Goal: Task Accomplishment & Management: Complete application form

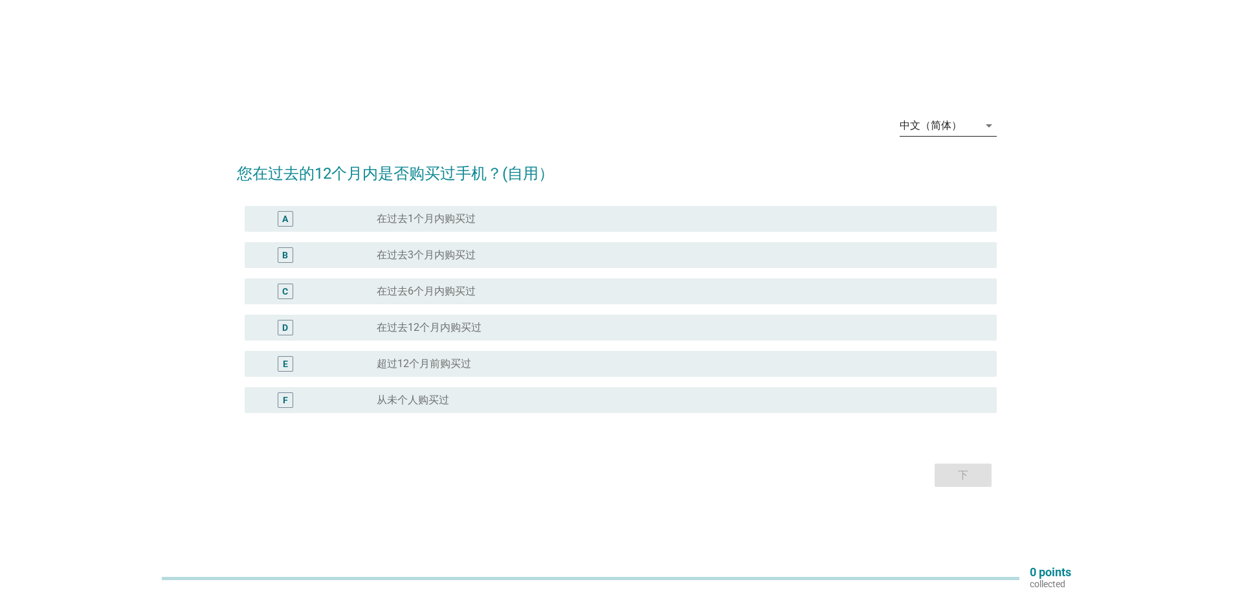
click at [977, 122] on div "中文（简体）" at bounding box center [939, 125] width 79 height 21
click at [933, 140] on div "English" at bounding box center [947, 136] width 76 height 16
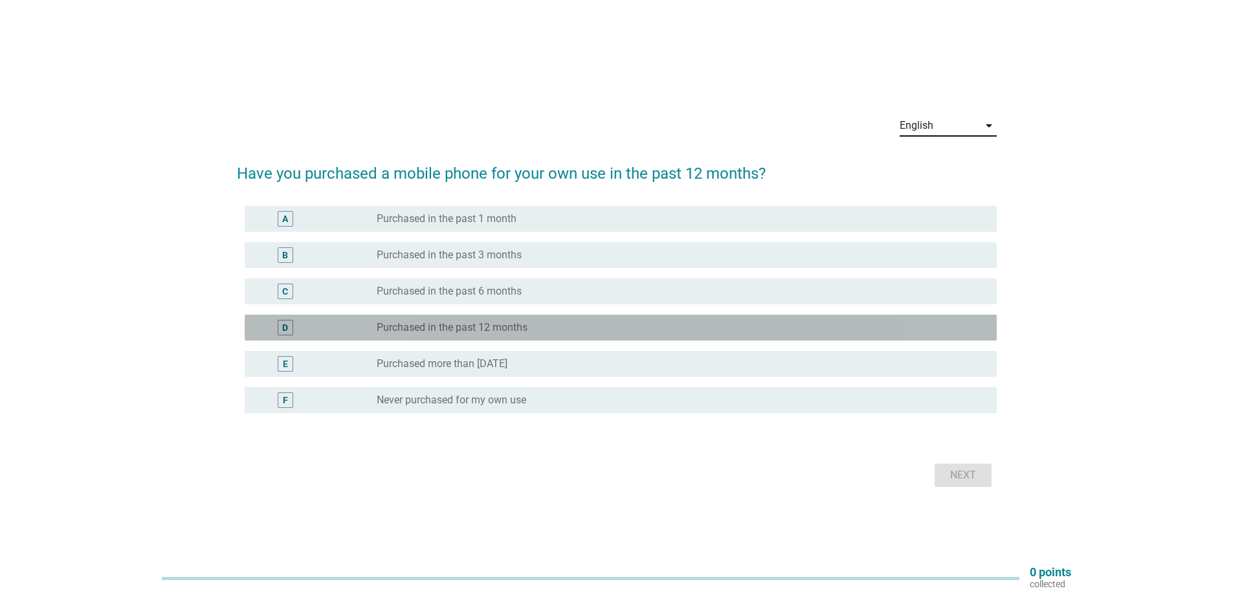
click at [367, 325] on div "D" at bounding box center [316, 328] width 122 height 16
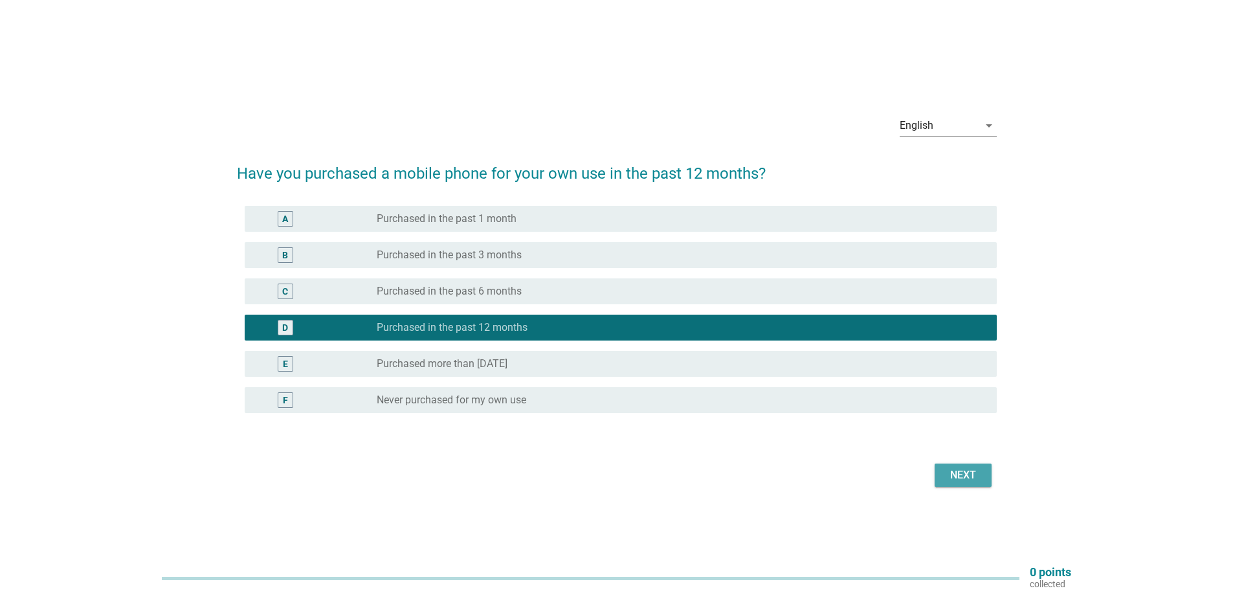
click at [956, 475] on div "Next" at bounding box center [963, 475] width 36 height 16
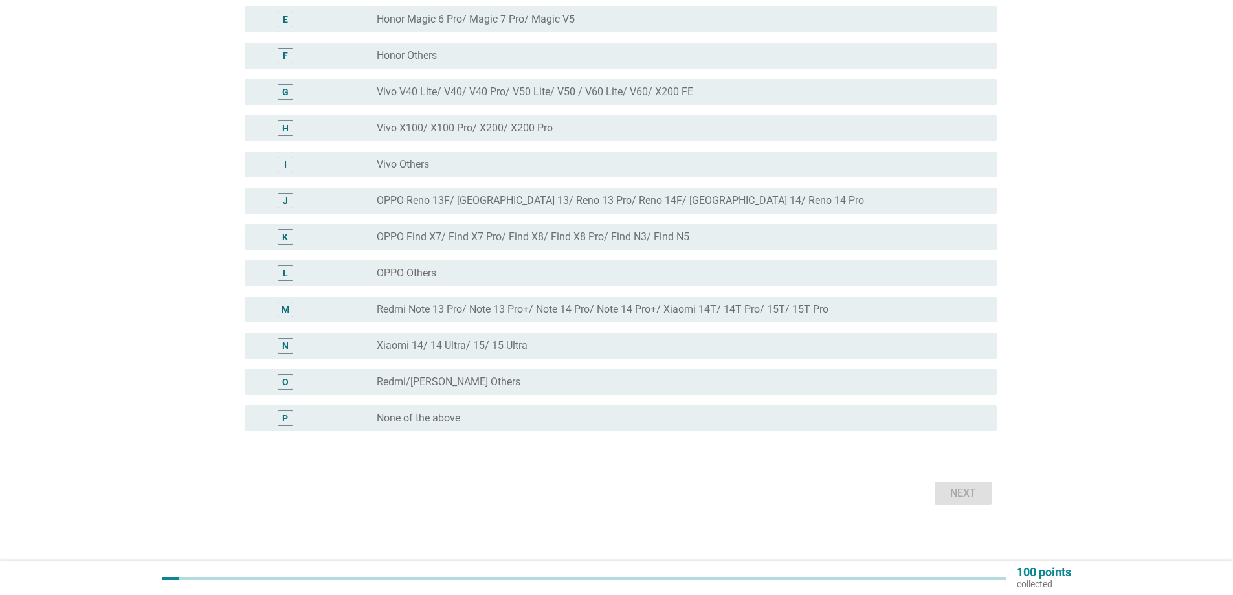
scroll to position [304, 0]
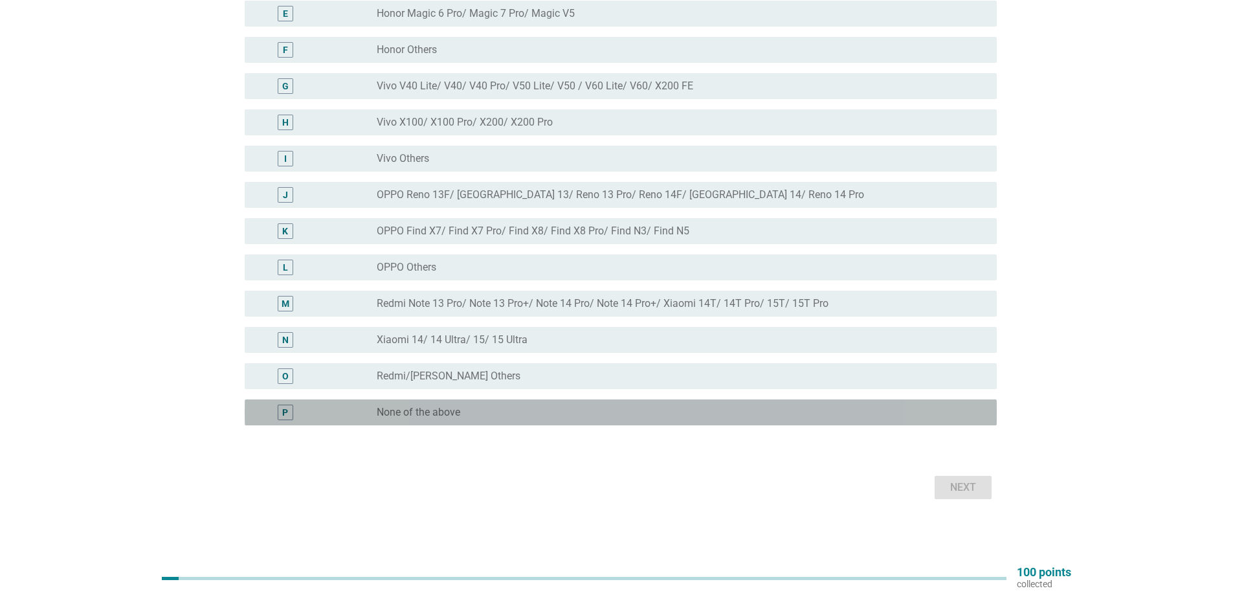
click at [443, 414] on label "None of the above" at bounding box center [418, 412] width 83 height 13
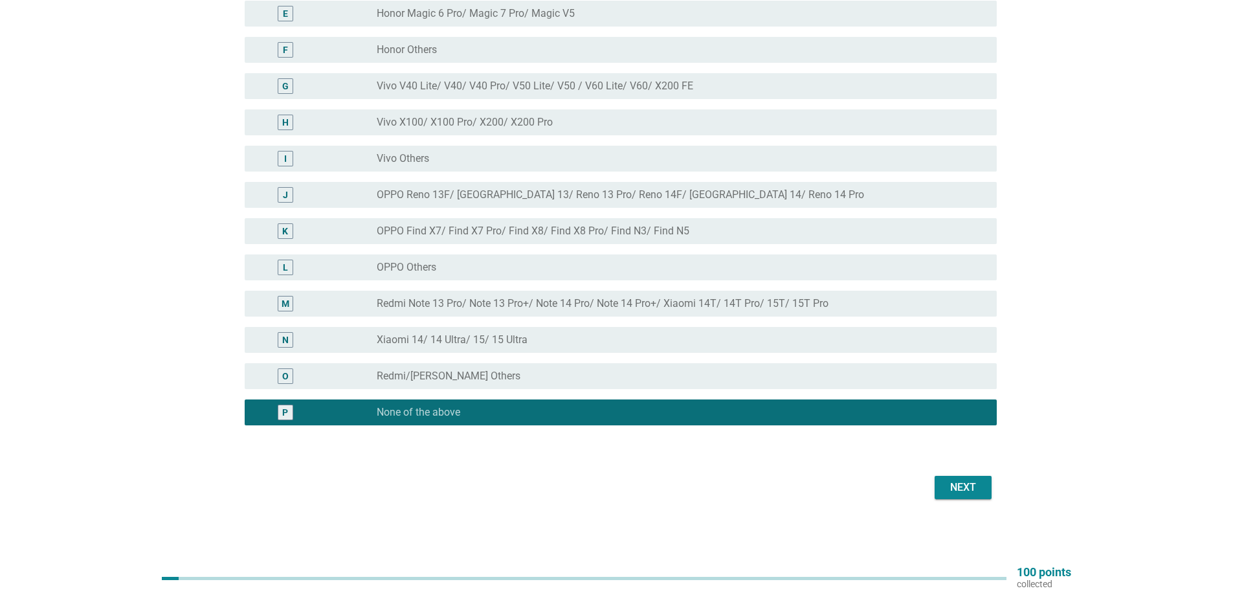
click at [972, 490] on div "Next" at bounding box center [963, 488] width 36 height 16
